Goal: Transaction & Acquisition: Book appointment/travel/reservation

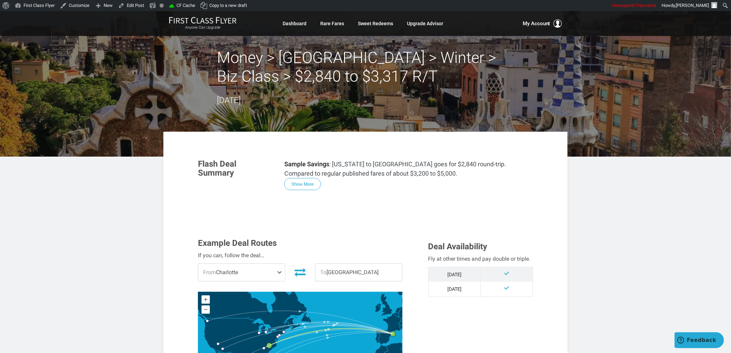
drag, startPoint x: 392, startPoint y: 183, endPoint x: 398, endPoint y: 196, distance: 13.8
click at [392, 185] on div "Sample Savings : New York to Barcelona goes for $2,840 round-trip. Compared to …" at bounding box center [408, 174] width 249 height 31
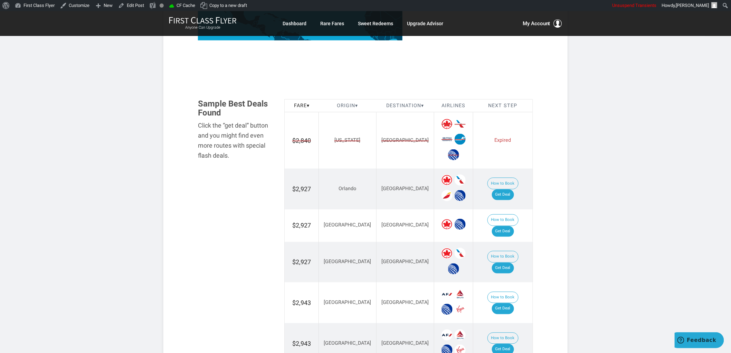
scroll to position [384, 0]
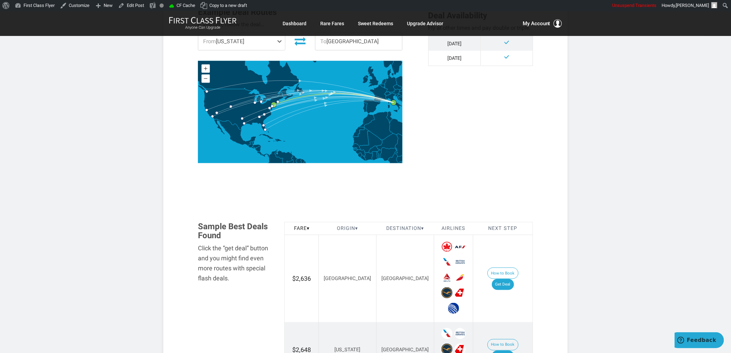
scroll to position [346, 0]
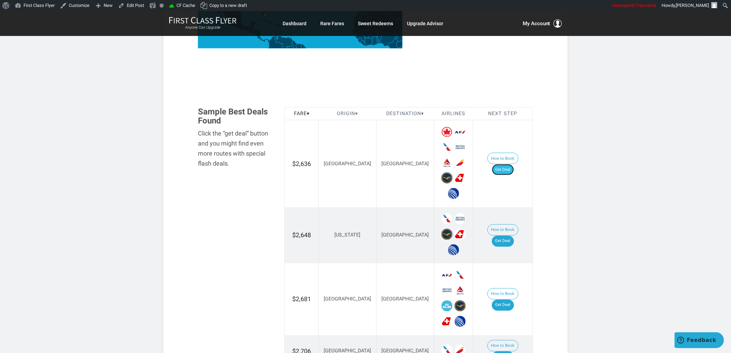
click at [507, 164] on link "Get Deal" at bounding box center [503, 169] width 22 height 11
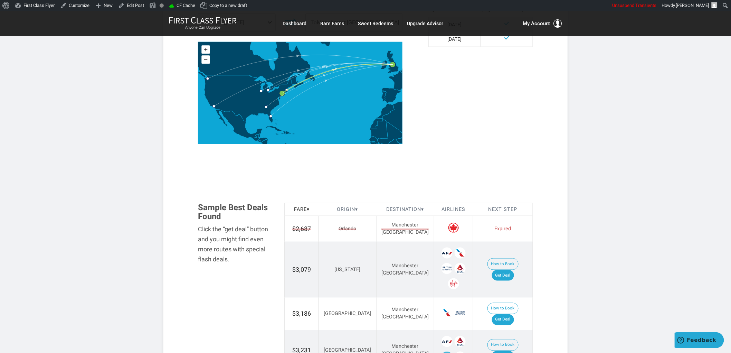
scroll to position [384, 0]
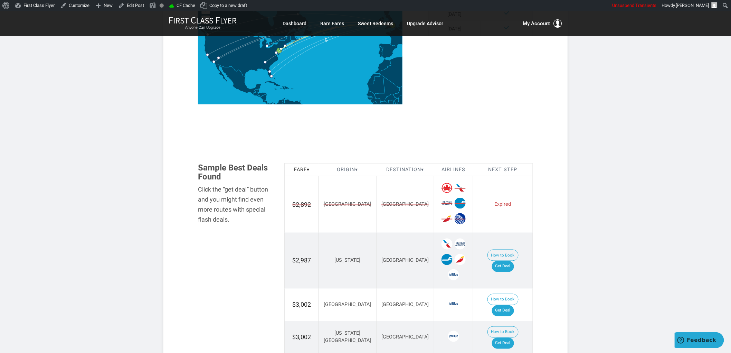
scroll to position [346, 0]
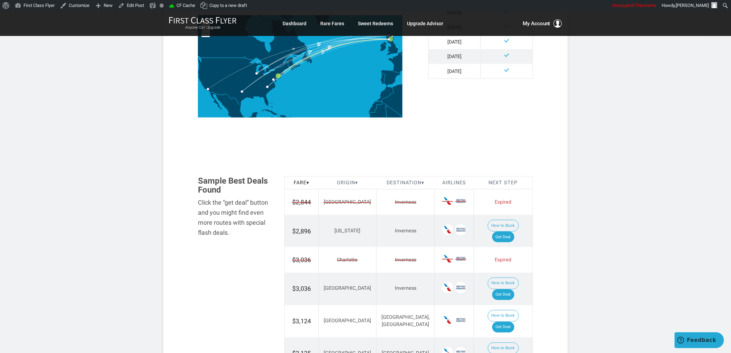
scroll to position [346, 0]
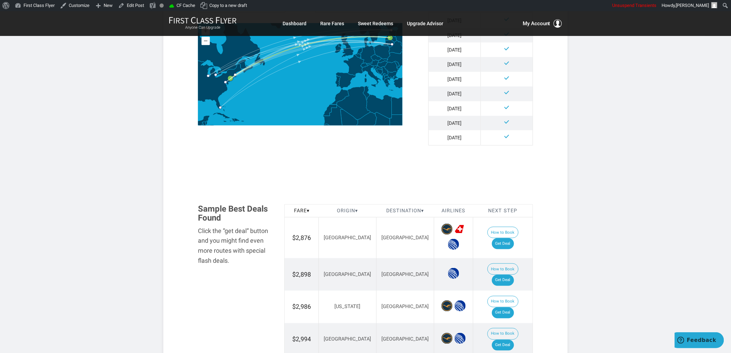
scroll to position [384, 0]
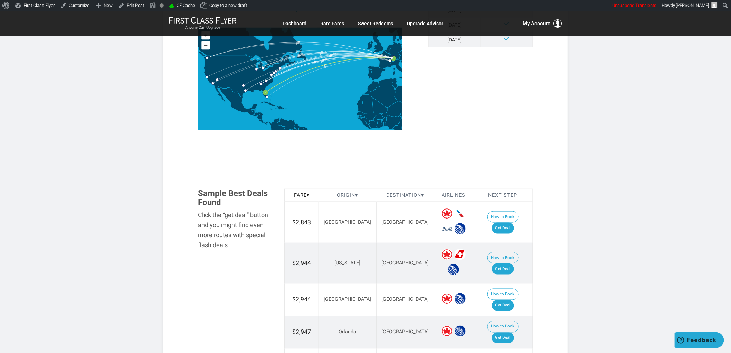
scroll to position [307, 0]
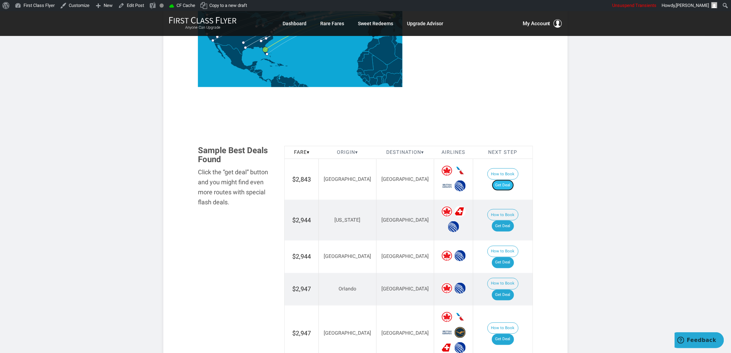
click at [507, 180] on link "Get Deal" at bounding box center [503, 185] width 22 height 11
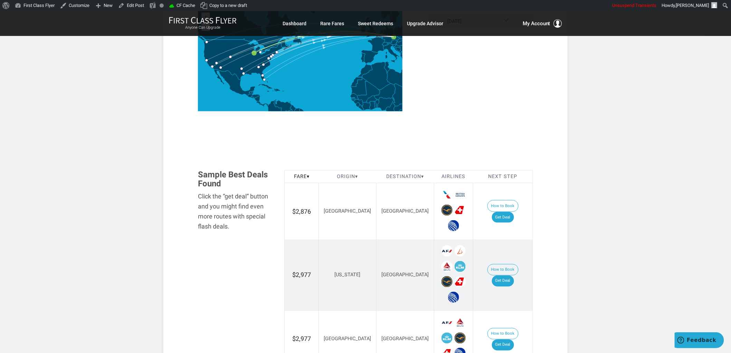
scroll to position [346, 0]
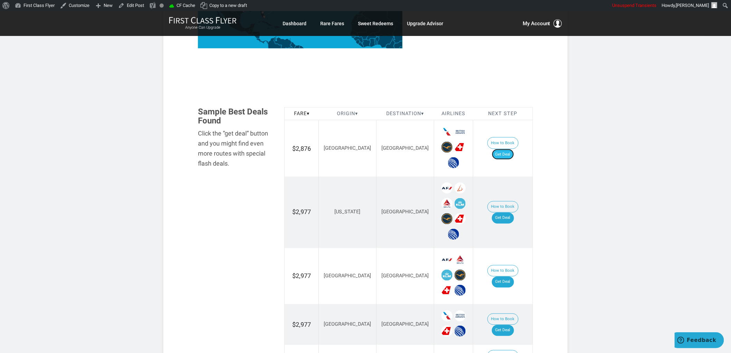
click at [511, 149] on link "Get Deal" at bounding box center [503, 154] width 22 height 11
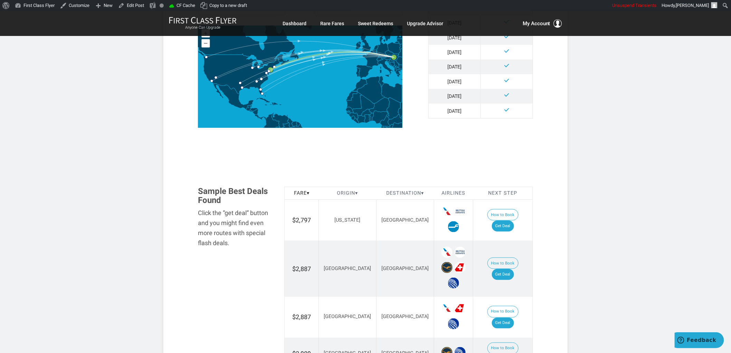
scroll to position [269, 0]
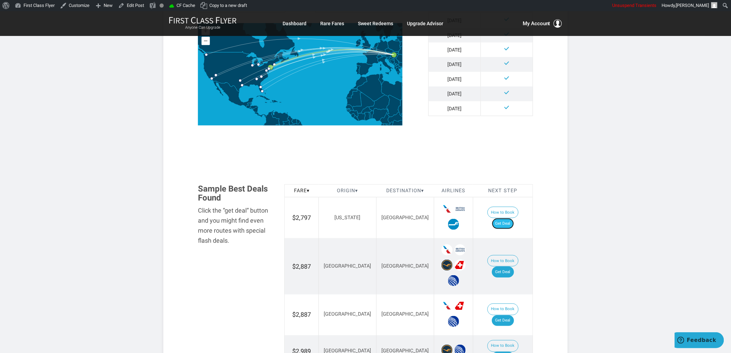
click at [510, 218] on link "Get Deal" at bounding box center [503, 223] width 22 height 11
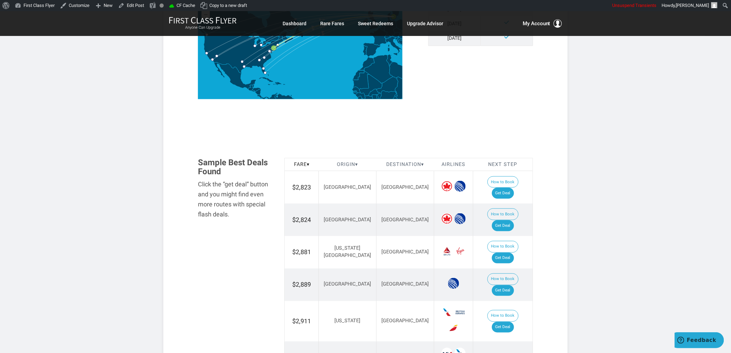
scroll to position [384, 0]
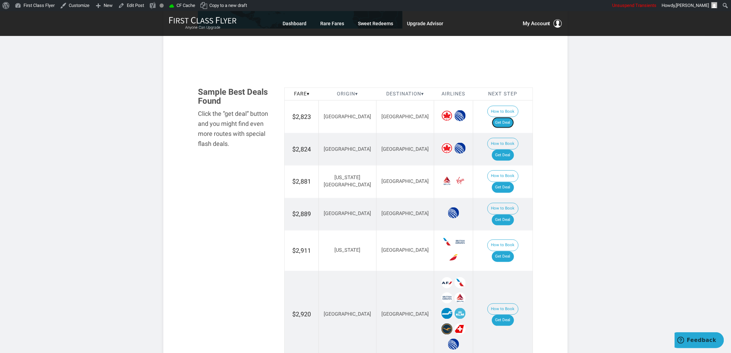
click at [503, 117] on link "Get Deal" at bounding box center [503, 122] width 22 height 11
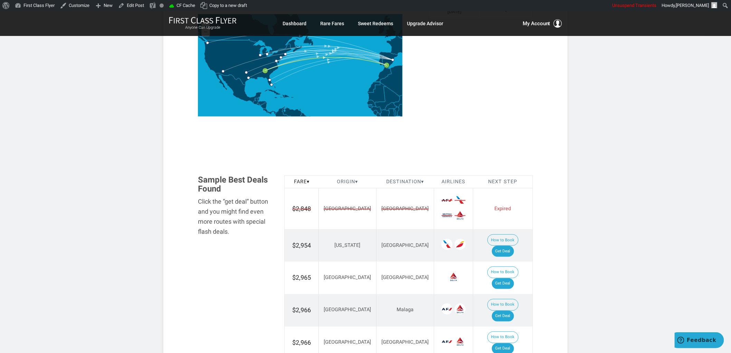
scroll to position [307, 0]
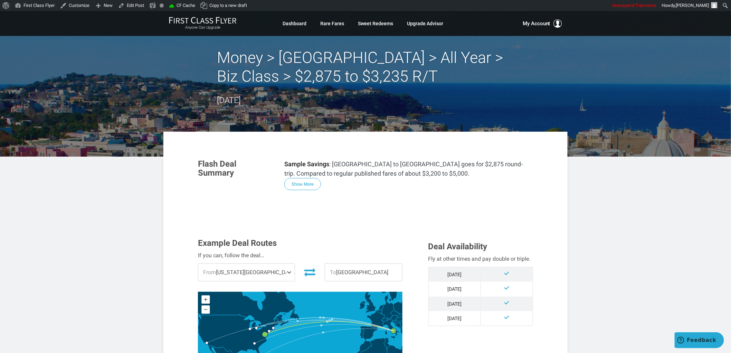
scroll to position [230, 0]
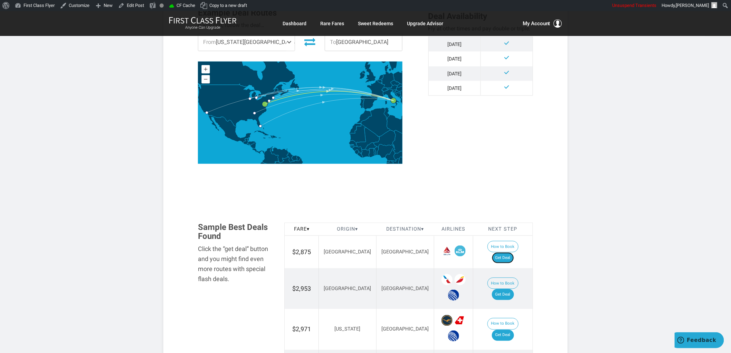
click at [506, 252] on link "Get Deal" at bounding box center [503, 257] width 22 height 11
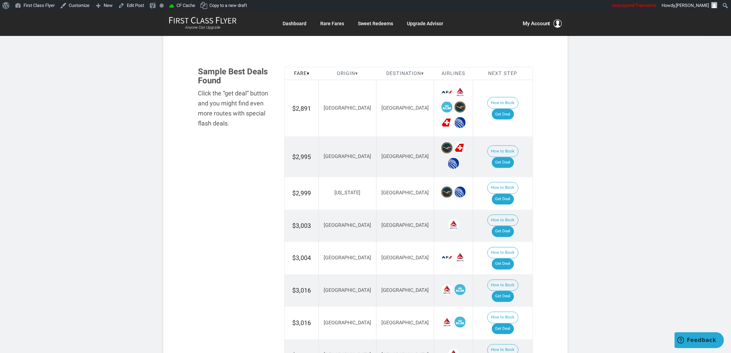
scroll to position [422, 0]
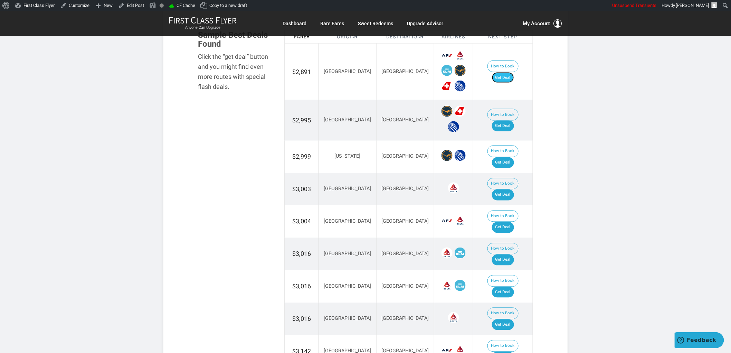
click at [512, 73] on link "Get Deal" at bounding box center [503, 77] width 22 height 11
